Goal: Information Seeking & Learning: Learn about a topic

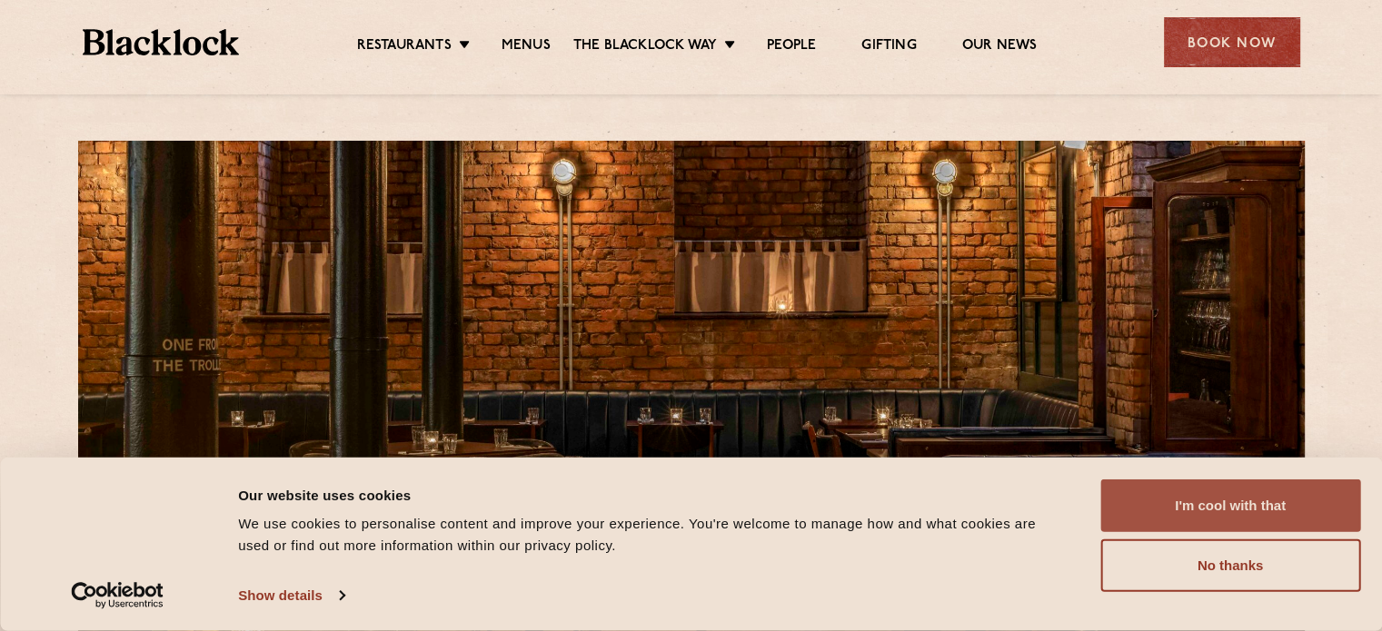
click at [1200, 494] on button "I'm cool with that" at bounding box center [1230, 506] width 260 height 53
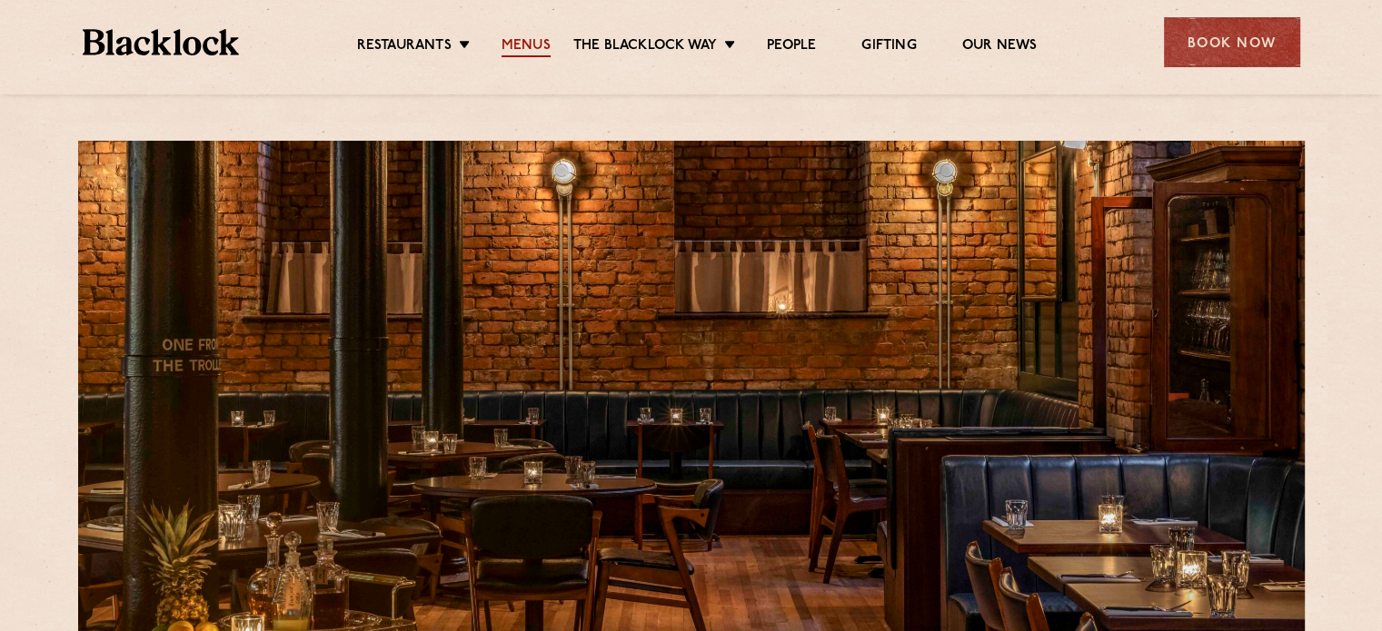
click at [503, 47] on link "Menus" at bounding box center [525, 47] width 49 height 20
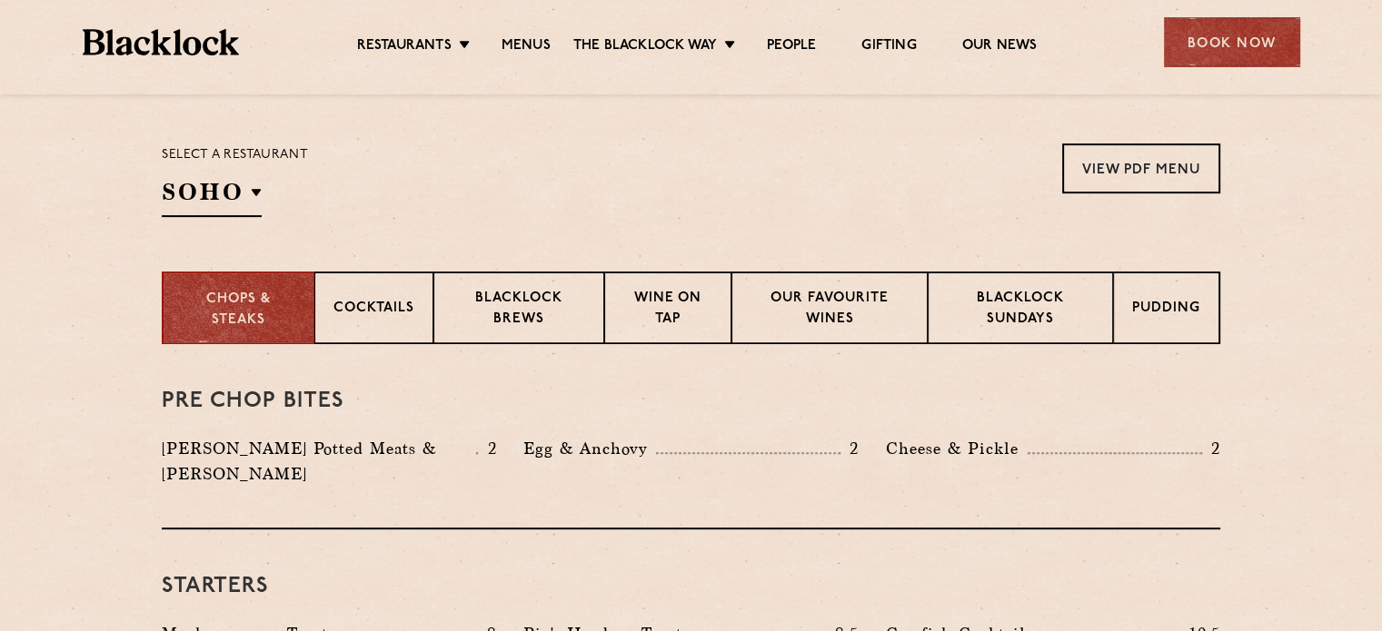
scroll to position [636, 0]
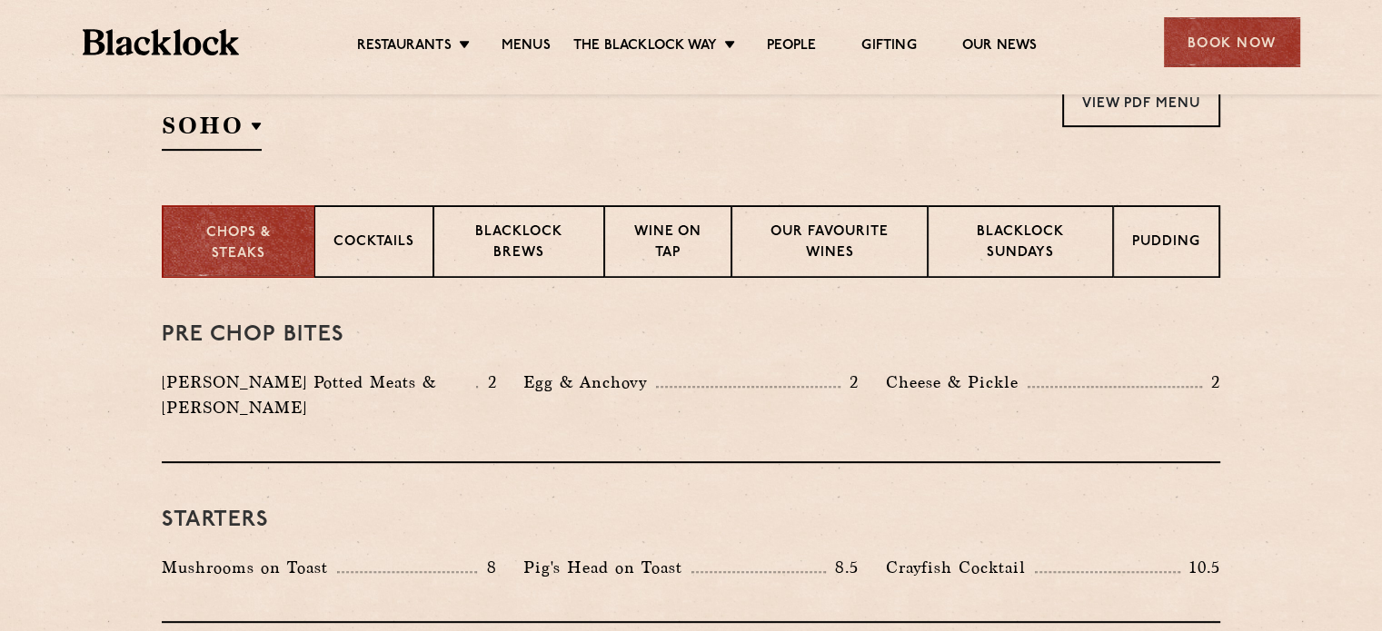
click at [263, 125] on div "Select a restaurant [GEOGRAPHIC_DATA] [GEOGRAPHIC_DATA] [GEOGRAPHIC_DATA] [GEOG…" at bounding box center [235, 114] width 146 height 74
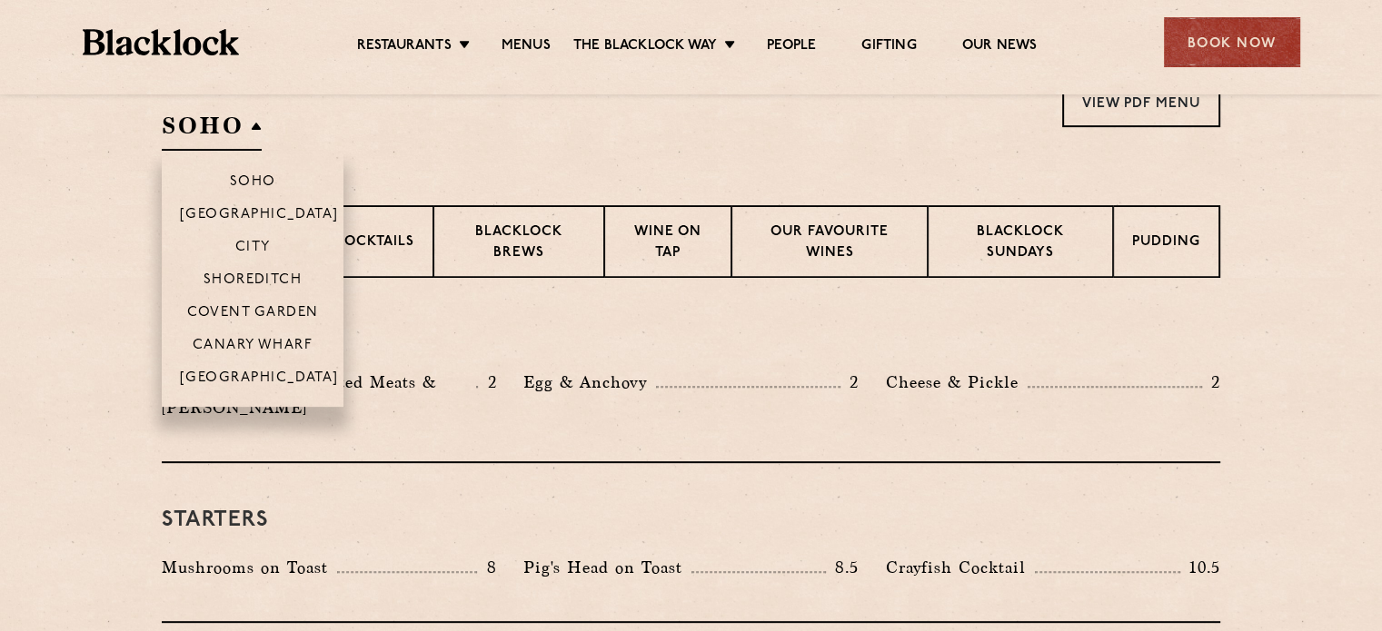
click at [248, 126] on h2 "SOHO" at bounding box center [212, 130] width 100 height 41
click at [242, 372] on p "[GEOGRAPHIC_DATA]" at bounding box center [259, 380] width 159 height 18
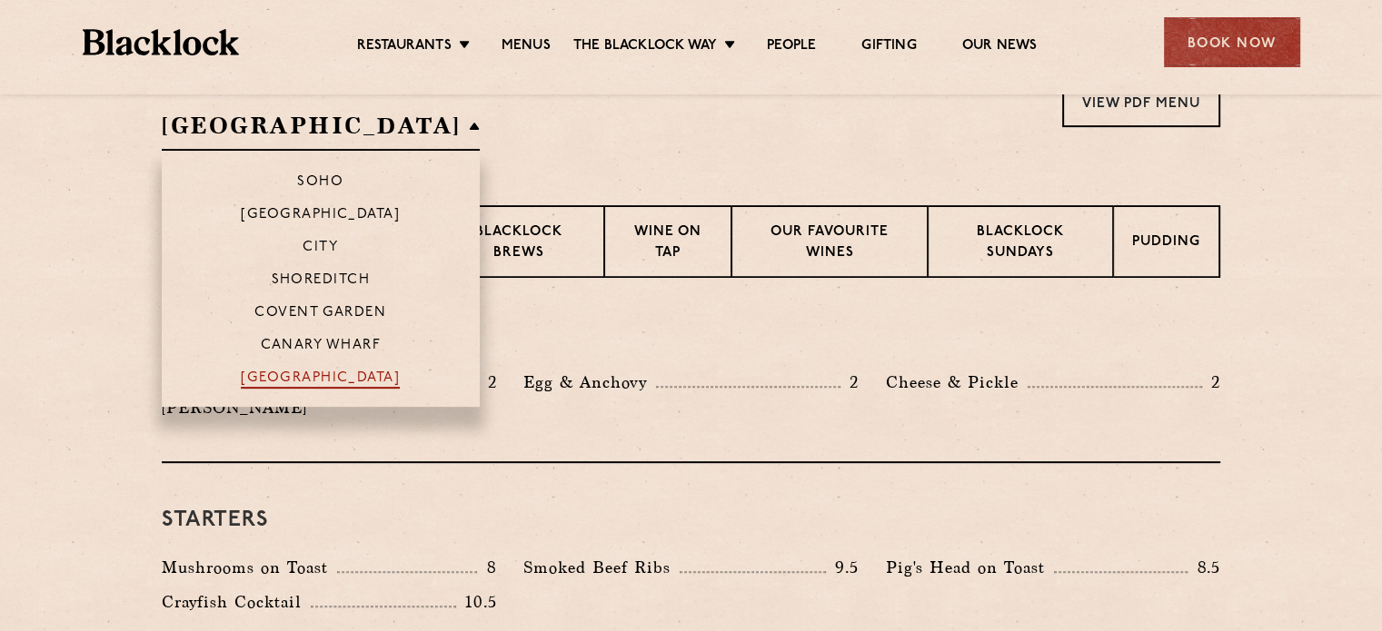
click at [243, 376] on p "[GEOGRAPHIC_DATA]" at bounding box center [320, 380] width 159 height 18
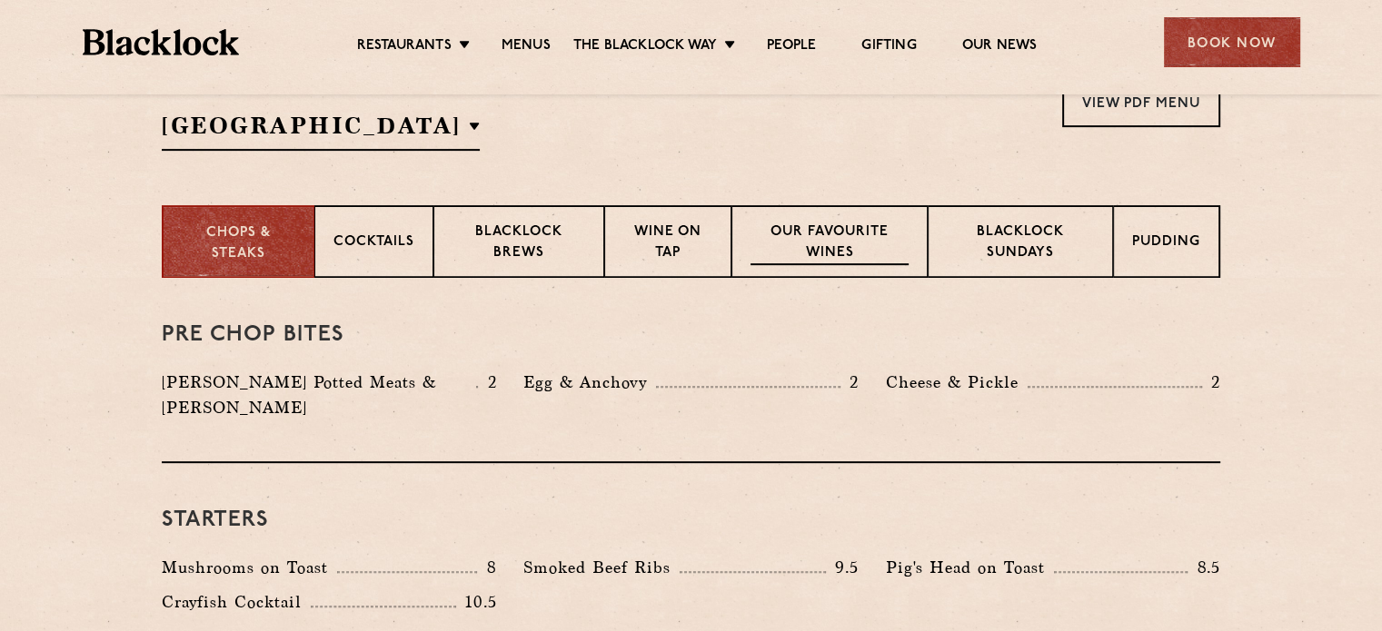
click at [779, 258] on p "Our favourite wines" at bounding box center [828, 244] width 157 height 43
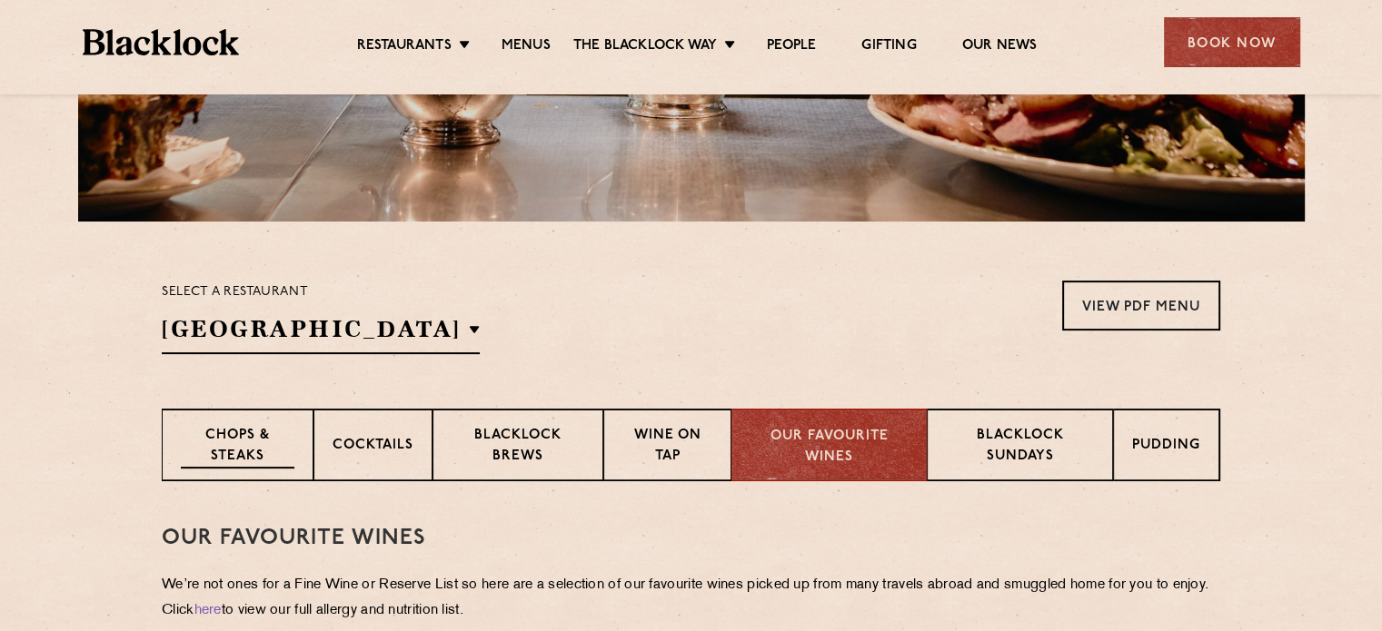
scroll to position [545, 0]
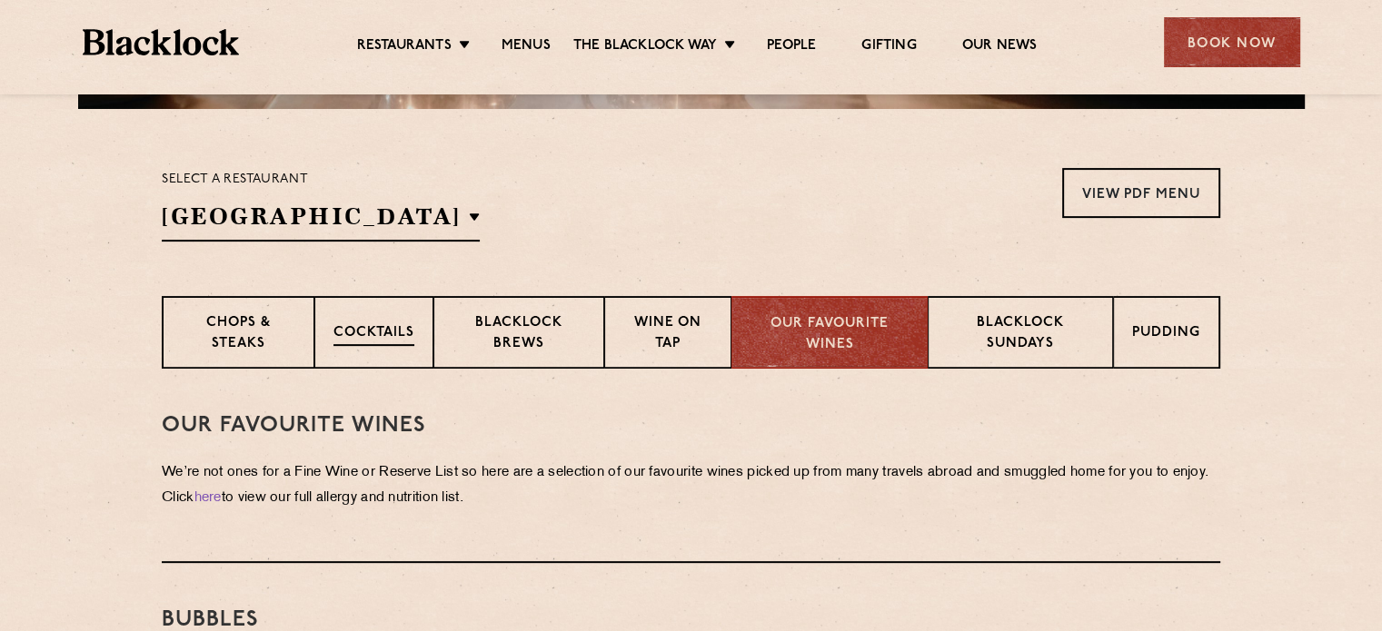
click at [376, 330] on p "Cocktails" at bounding box center [373, 334] width 81 height 23
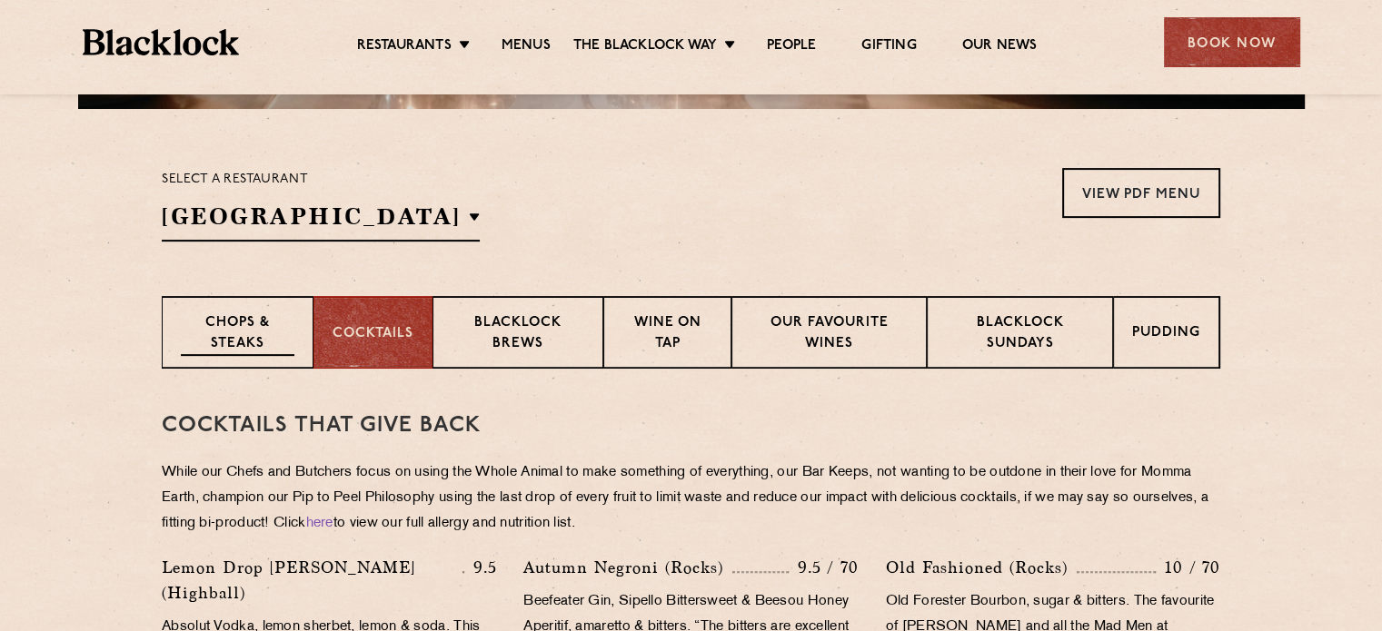
click at [259, 330] on p "Chops & Steaks" at bounding box center [238, 334] width 114 height 43
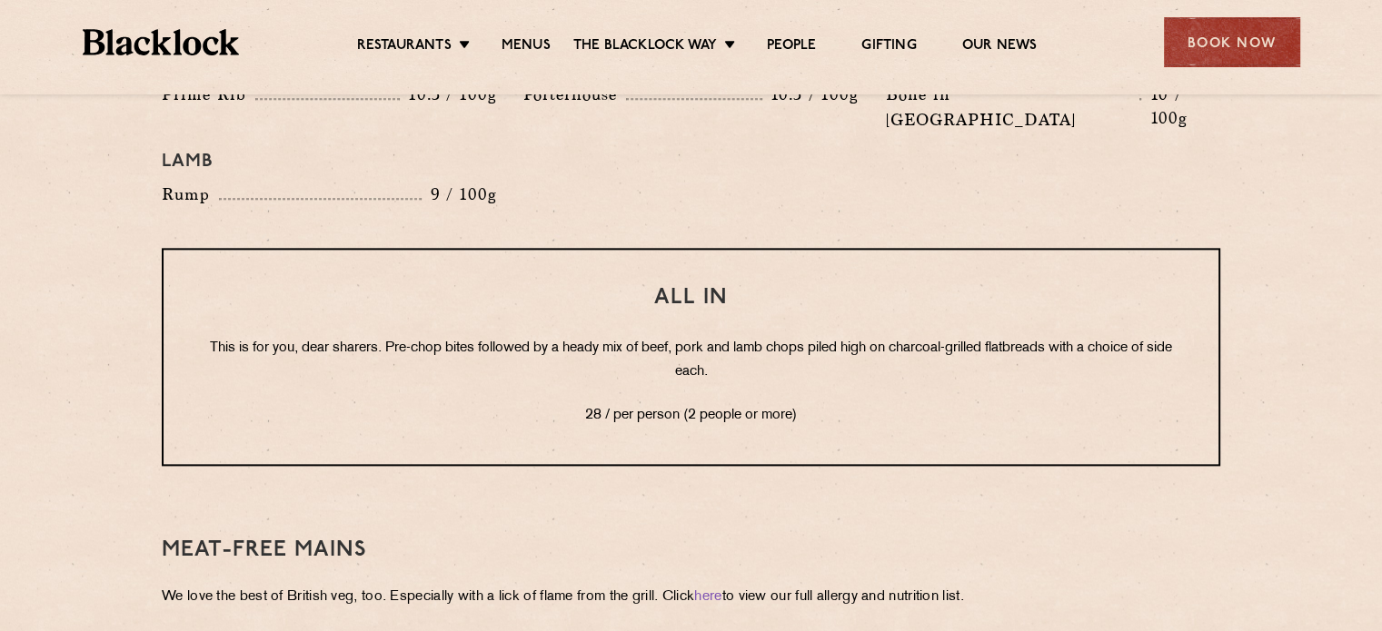
scroll to position [2362, 0]
